Goal: Entertainment & Leisure: Consume media (video, audio)

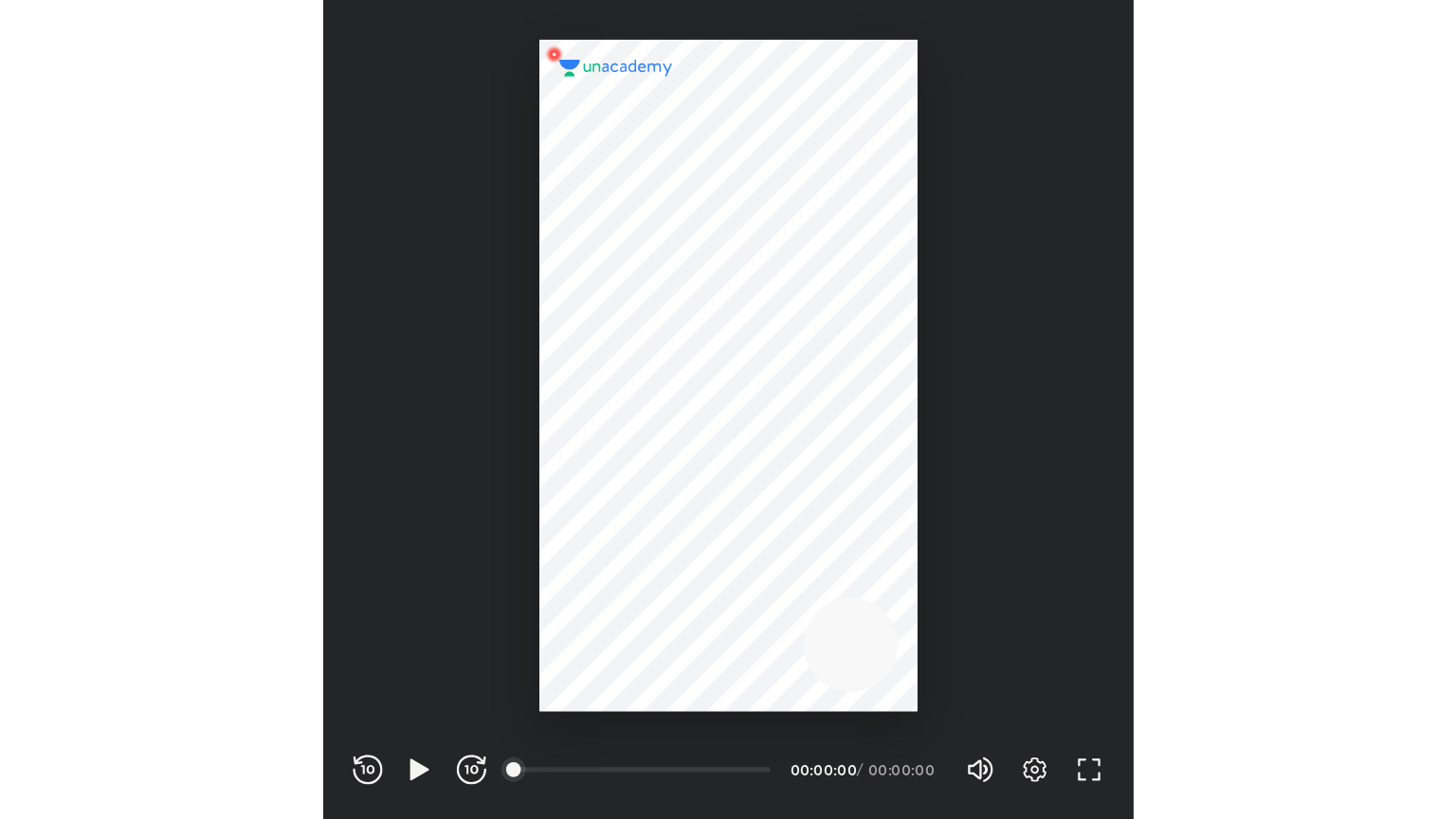
scroll to position [629, 622]
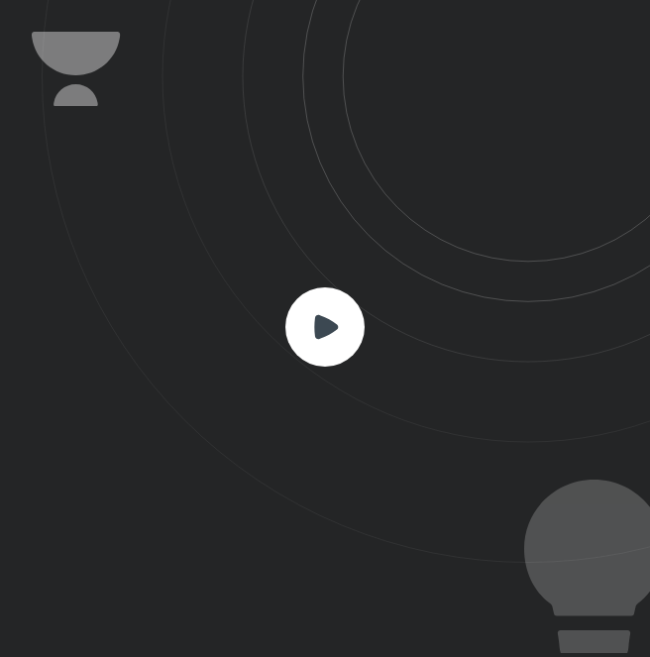
click at [301, 312] on rect at bounding box center [324, 326] width 79 height 79
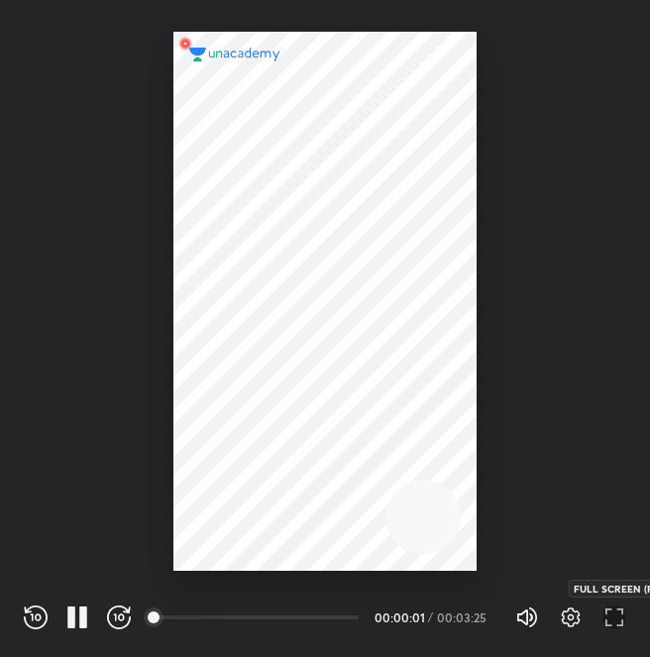
drag, startPoint x: 608, startPoint y: 611, endPoint x: 805, endPoint y: 608, distance: 196.2
click at [609, 611] on icon "button" at bounding box center [615, 617] width 24 height 24
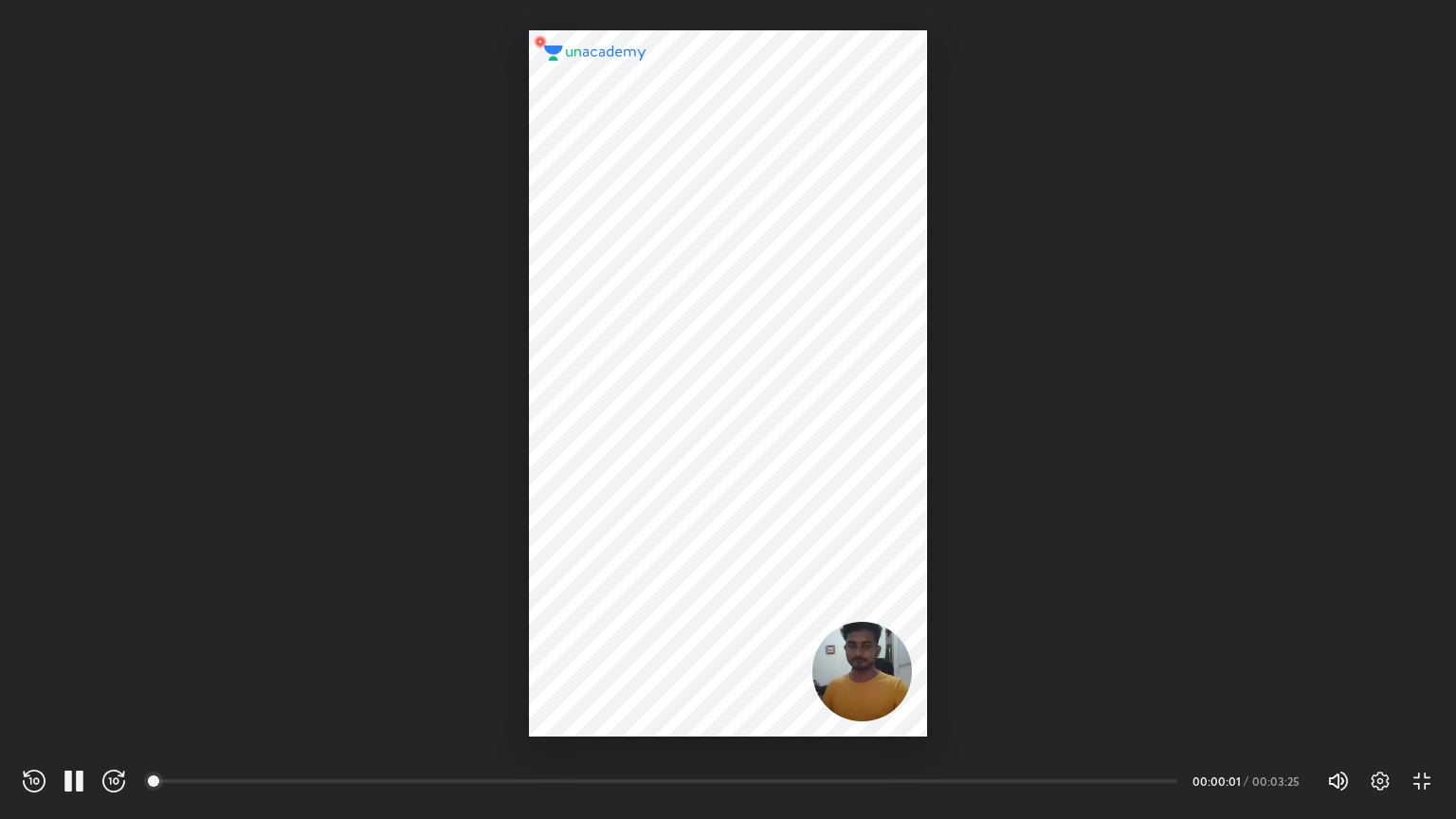
scroll to position [819, 1456]
click at [82, 628] on icon "button" at bounding box center [74, 782] width 23 height 23
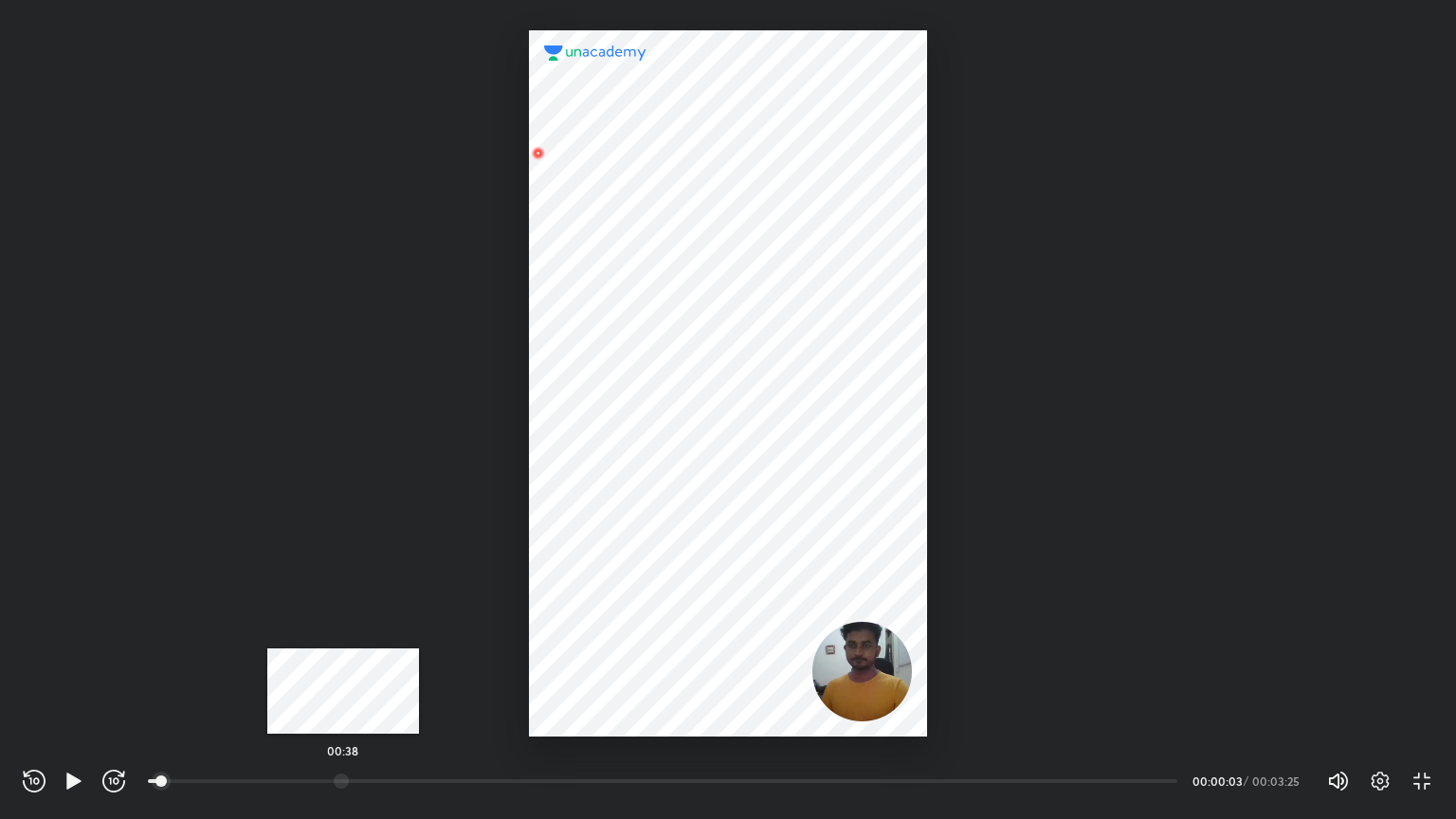
click at [343, 628] on div at bounding box center [342, 782] width 15 height 15
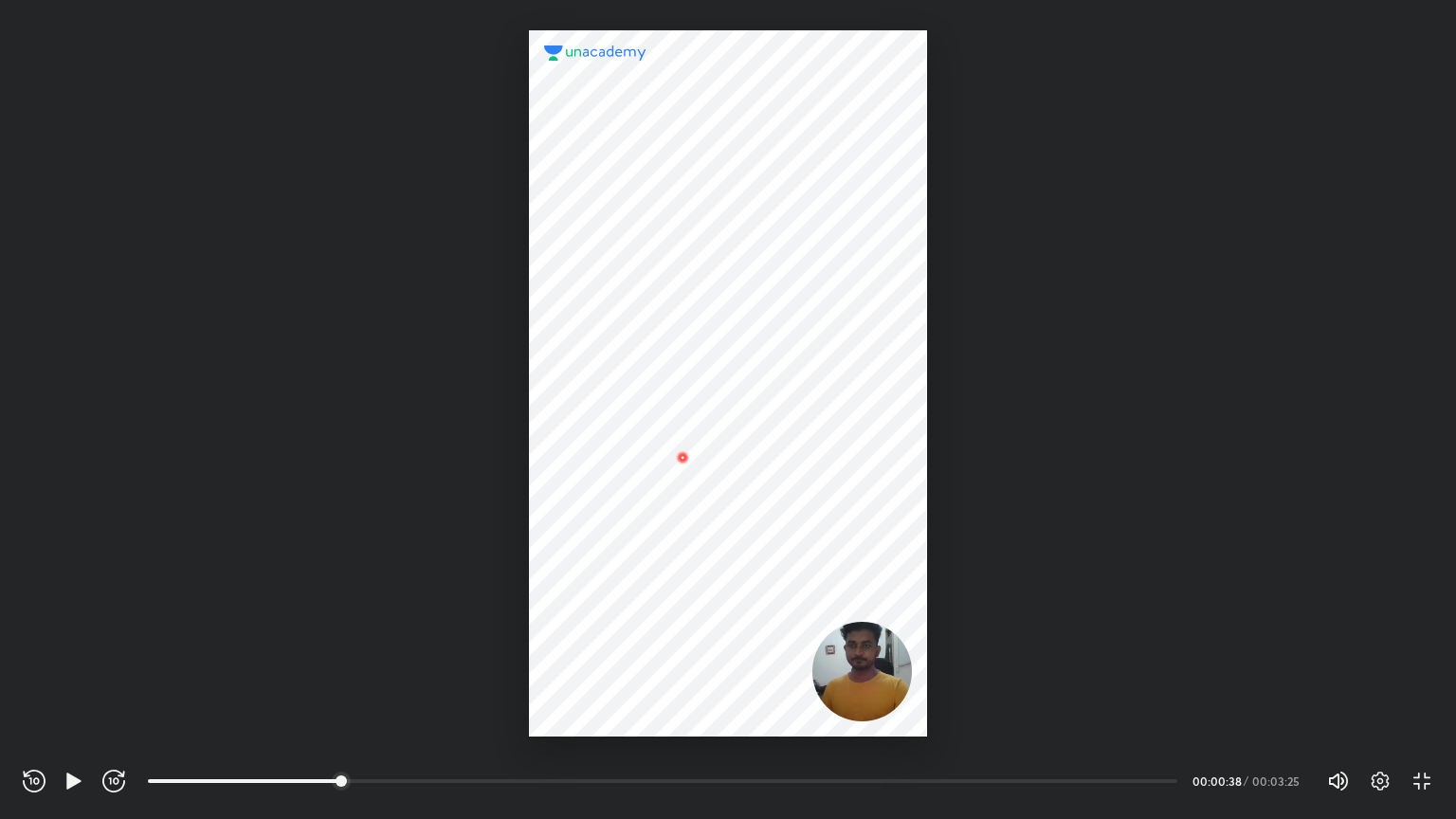
drag, startPoint x: 862, startPoint y: 673, endPoint x: 757, endPoint y: 713, distance: 112.4
click at [621, 628] on div at bounding box center [727, 384] width 397 height 706
click at [60, 628] on div "REWIND (J) PLAY (K) FORWARD (L)" at bounding box center [74, 782] width 102 height 23
click at [70, 628] on icon "button" at bounding box center [73, 781] width 14 height 16
drag, startPoint x: 881, startPoint y: 671, endPoint x: 878, endPoint y: 715, distance: 44.1
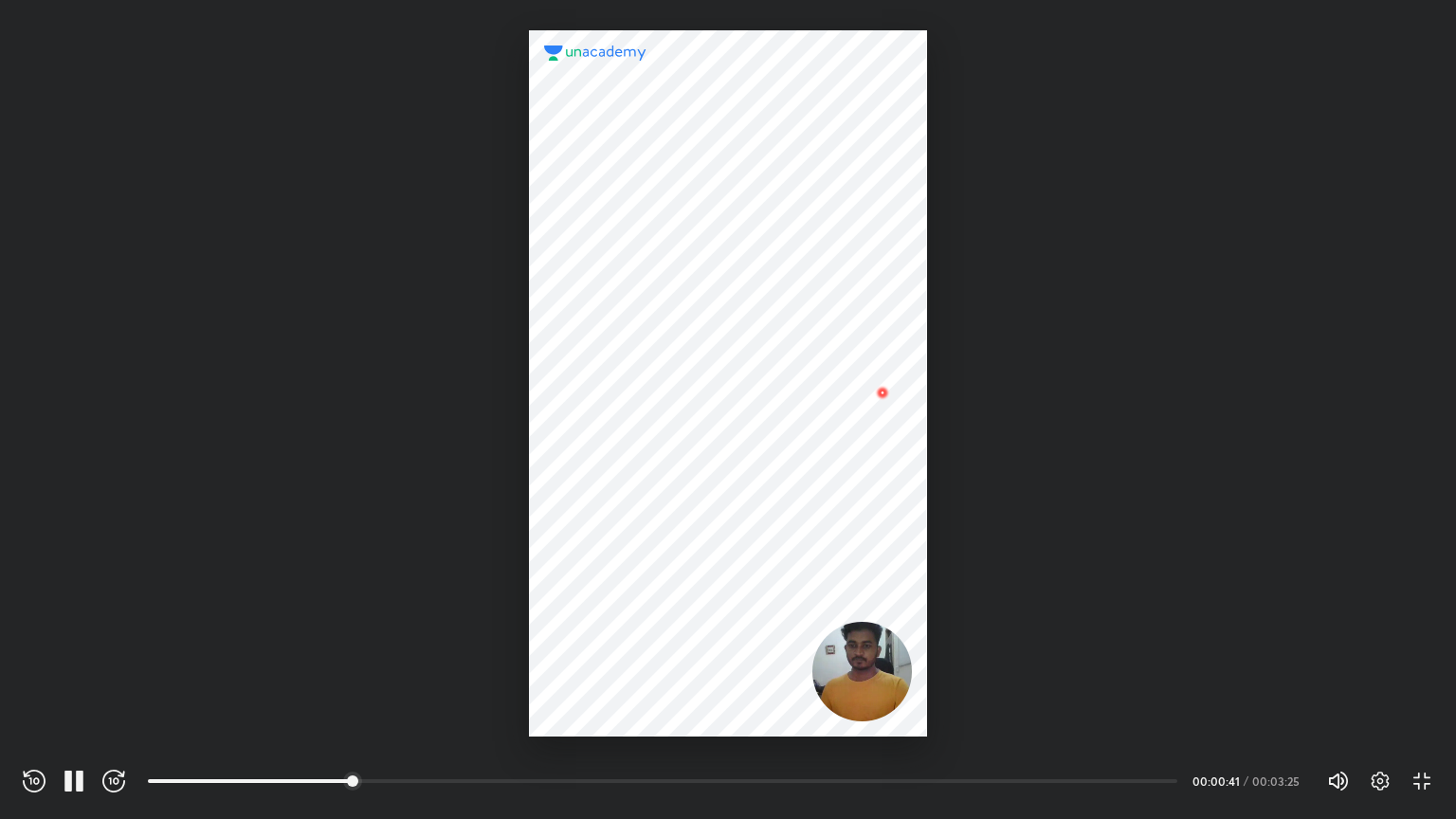
click at [621, 628] on div at bounding box center [727, 384] width 397 height 706
click at [621, 628] on div at bounding box center [696, 782] width 15 height 15
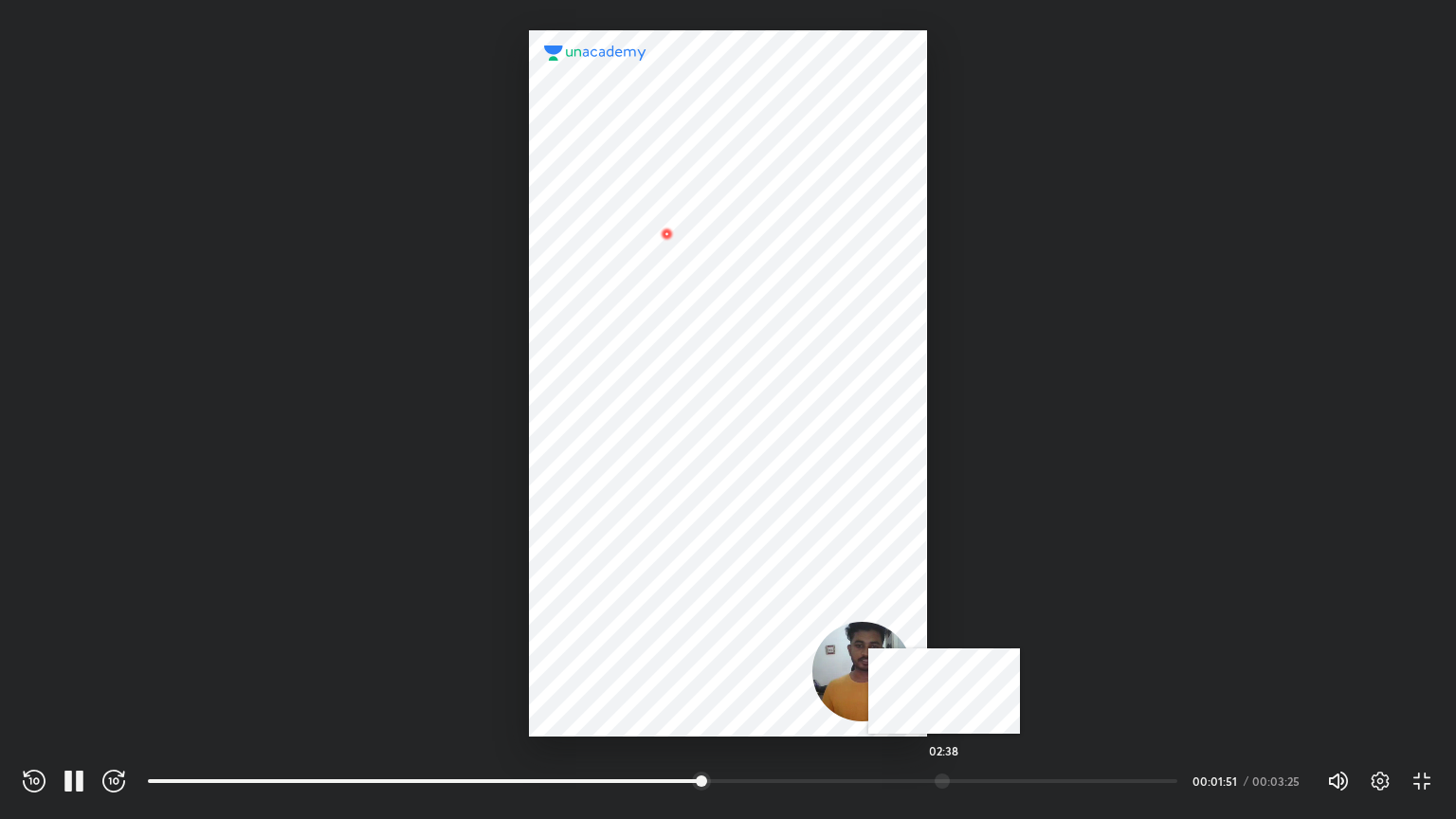
drag, startPoint x: 944, startPoint y: 786, endPoint x: 966, endPoint y: 720, distance: 69.6
click at [621, 628] on div at bounding box center [942, 782] width 15 height 15
